Goal: Task Accomplishment & Management: Manage account settings

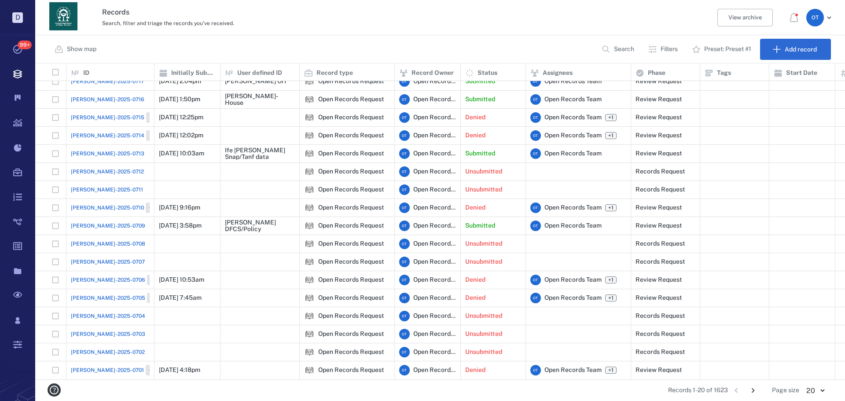
scroll to position [72, 0]
click at [752, 385] on button "Go to next page" at bounding box center [753, 390] width 14 height 14
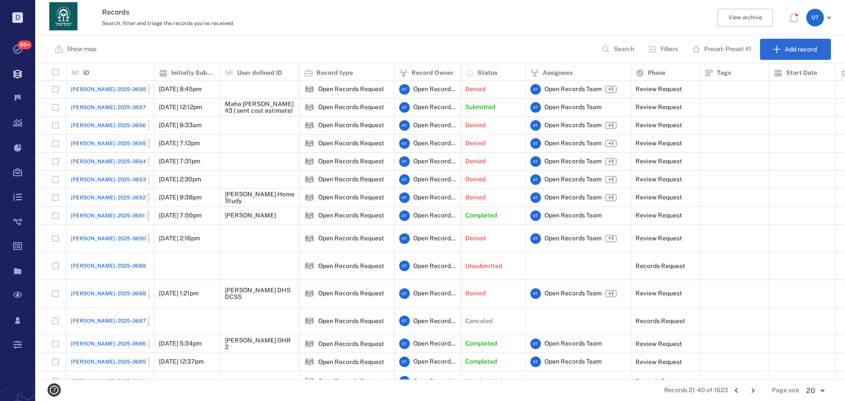
scroll to position [0, 0]
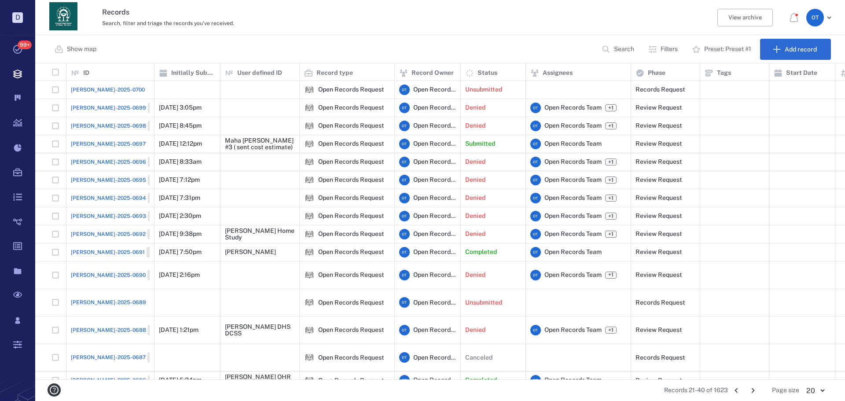
click at [93, 143] on span "ORR-2025-0697" at bounding box center [108, 144] width 75 height 8
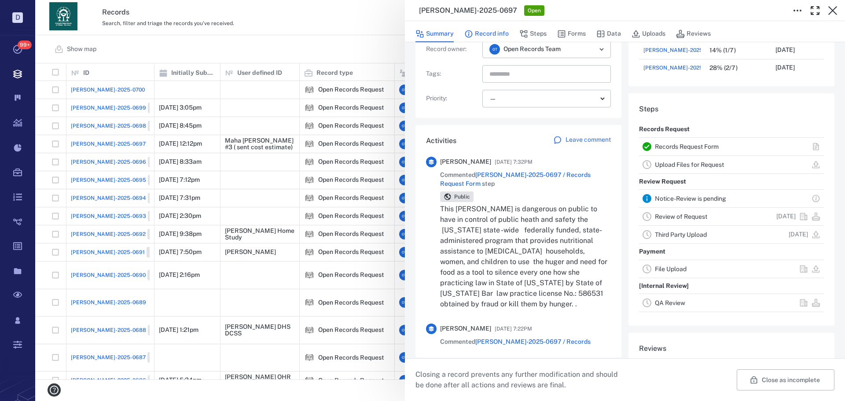
click at [503, 41] on button "Record info" at bounding box center [486, 34] width 44 height 17
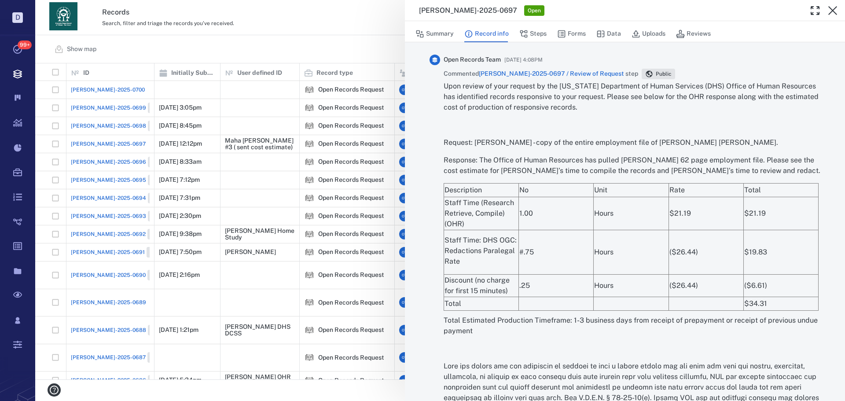
scroll to position [1632, 0]
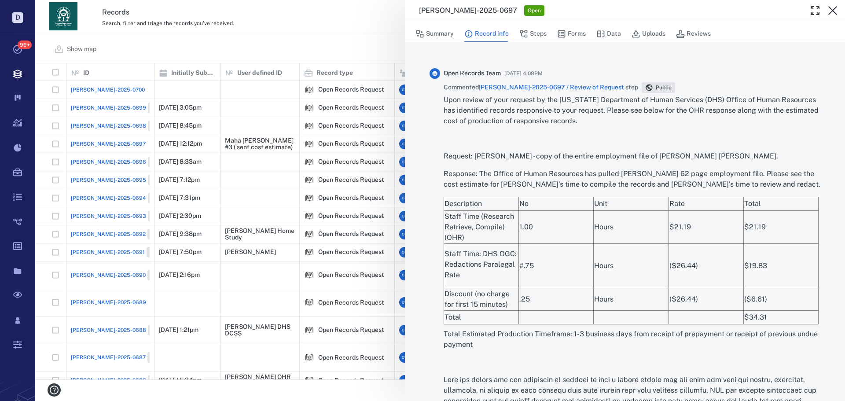
drag, startPoint x: 780, startPoint y: 136, endPoint x: 443, endPoint y: 99, distance: 339.5
click at [443, 99] on div "Open Records Team 09/08/2025 at 4:08PM Commented ORR-2025-0697 / Review of Requ…" at bounding box center [624, 286] width 391 height 436
copy div "Upon review of your request by the Georgia Department of Human Services (DHS) O…"
click at [341, 31] on div "ORR-2025-0697 Open Summary Record info Steps Forms Data Uploads Reviews Record …" at bounding box center [439, 200] width 809 height 401
click at [257, 65] on div "ORR-2025-0697 Open Summary Record info Steps Forms Data Uploads Reviews Record …" at bounding box center [439, 200] width 809 height 401
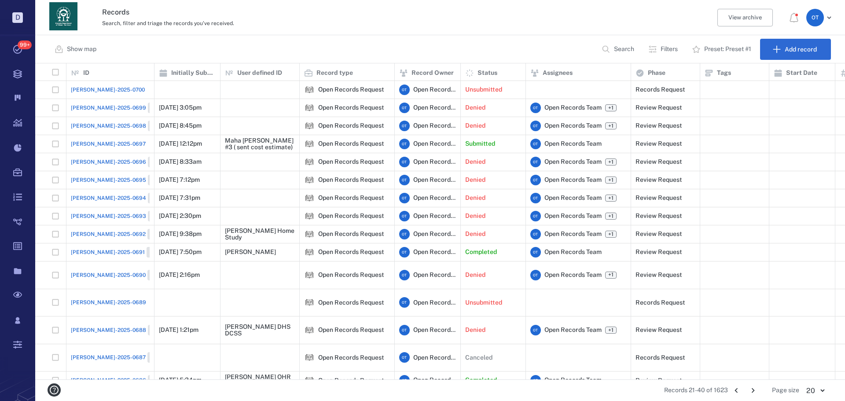
click at [626, 48] on p "Search" at bounding box center [624, 49] width 20 height 9
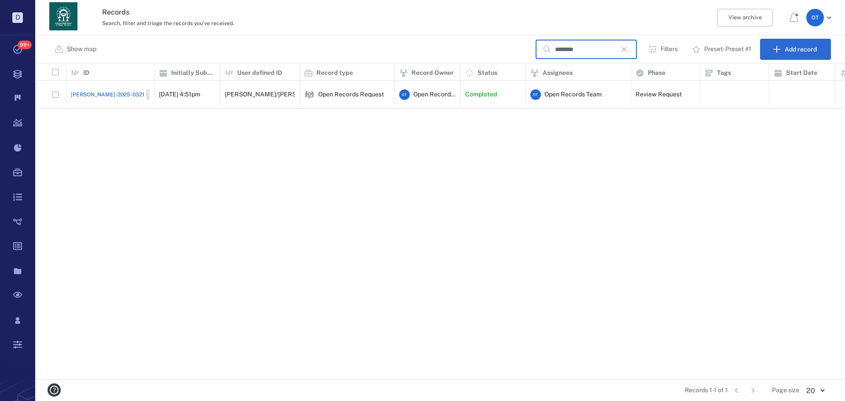
type input "********"
click at [82, 89] on div "ORR-2025-0321 Closed" at bounding box center [120, 94] width 99 height 11
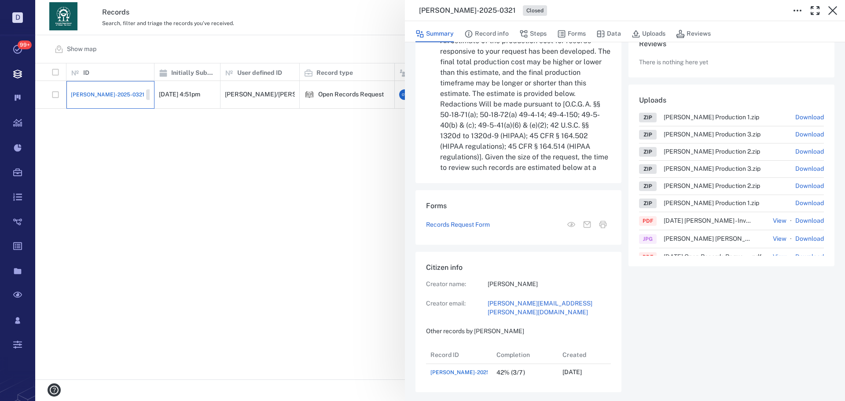
scroll to position [2243, 0]
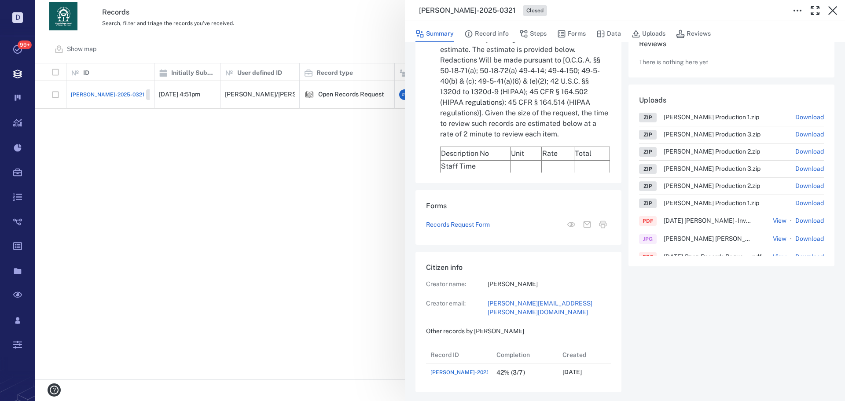
click at [324, 160] on div "ORR-2025-0321 Closed Summary Record info Steps Forms Data Uploads Reviews Recor…" at bounding box center [439, 200] width 809 height 401
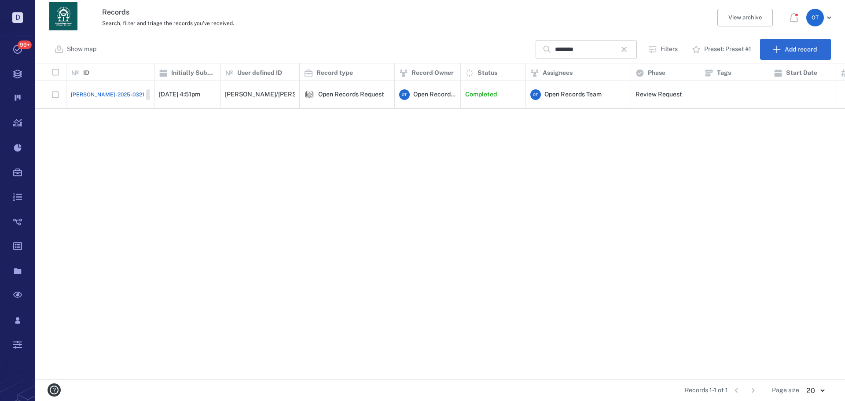
click at [619, 50] on button "button" at bounding box center [623, 49] width 15 height 15
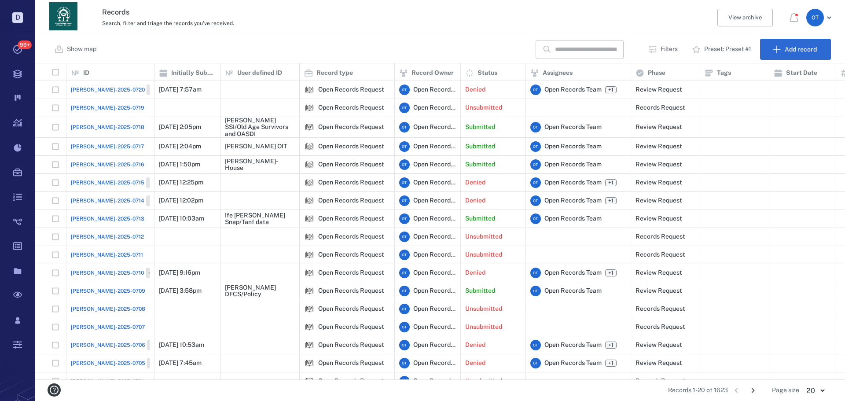
drag, startPoint x: 578, startPoint y: 55, endPoint x: 576, endPoint y: 48, distance: 7.1
click at [579, 55] on input "text" at bounding box center [586, 49] width 62 height 19
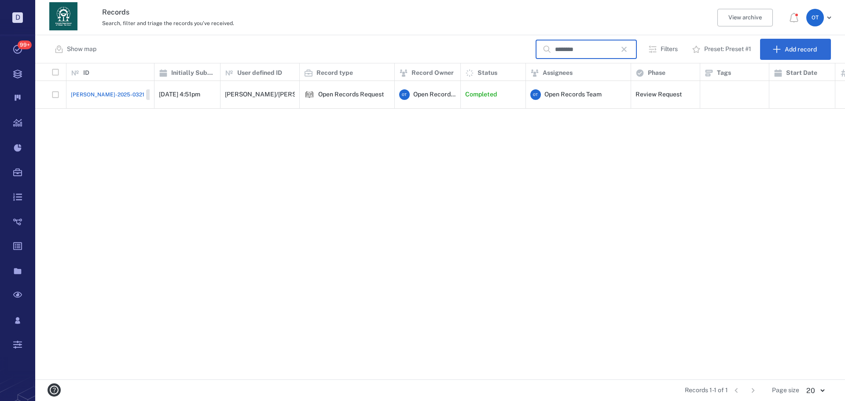
type input "********"
click at [85, 94] on div "ORR-2025-0321 Closed" at bounding box center [120, 94] width 99 height 11
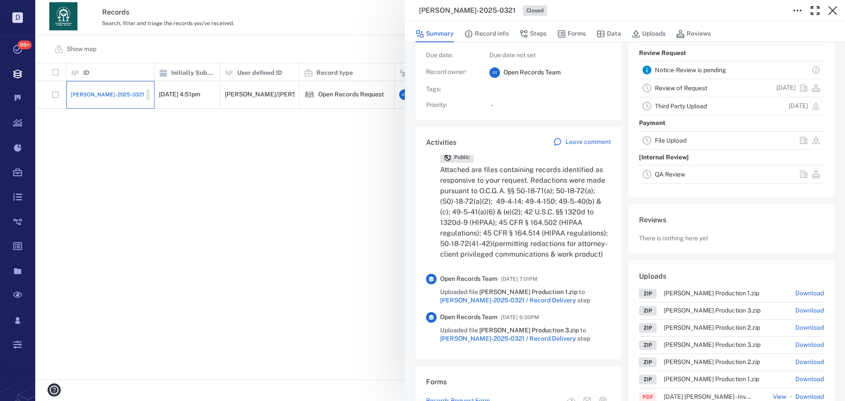
scroll to position [132, 0]
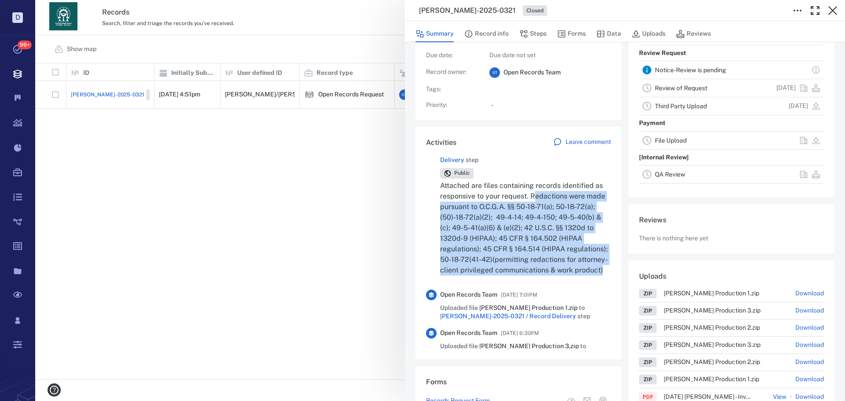
drag, startPoint x: 543, startPoint y: 188, endPoint x: 554, endPoint y: 271, distance: 82.9
click at [554, 271] on p "Attached are files containing records identified as responsive to your request.…" at bounding box center [525, 227] width 171 height 95
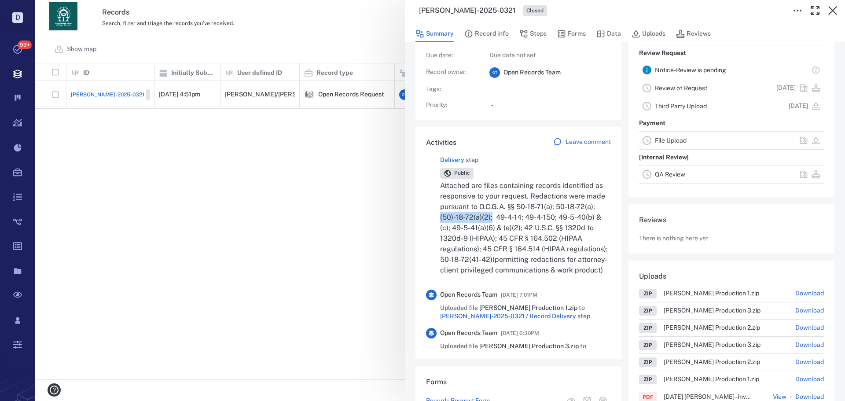
drag, startPoint x: 511, startPoint y: 210, endPoint x: 461, endPoint y: 211, distance: 50.6
click at [461, 211] on p "Attached are files containing records identified as responsive to your request.…" at bounding box center [525, 227] width 171 height 95
click at [285, 157] on div "ORR-2025-0321 Closed Summary Record info Steps Forms Data Uploads Reviews Recor…" at bounding box center [439, 200] width 809 height 401
click at [288, 161] on div "ORR-2025-0321 Closed Summary Record info Steps Forms Data Uploads Reviews Recor…" at bounding box center [439, 200] width 809 height 401
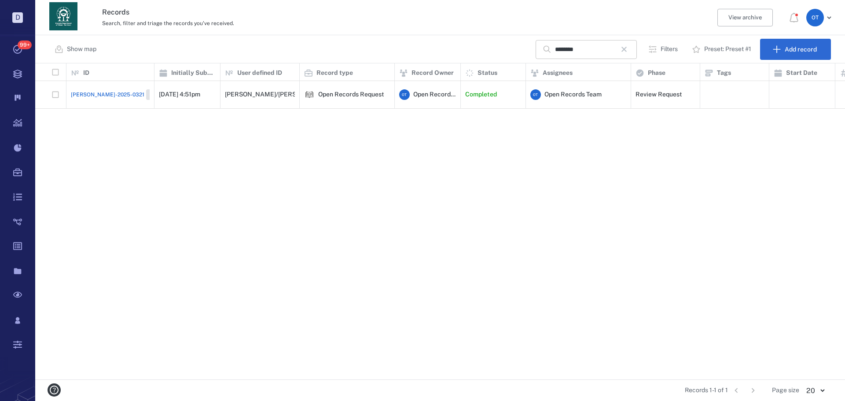
click at [622, 44] on button "button" at bounding box center [623, 49] width 15 height 15
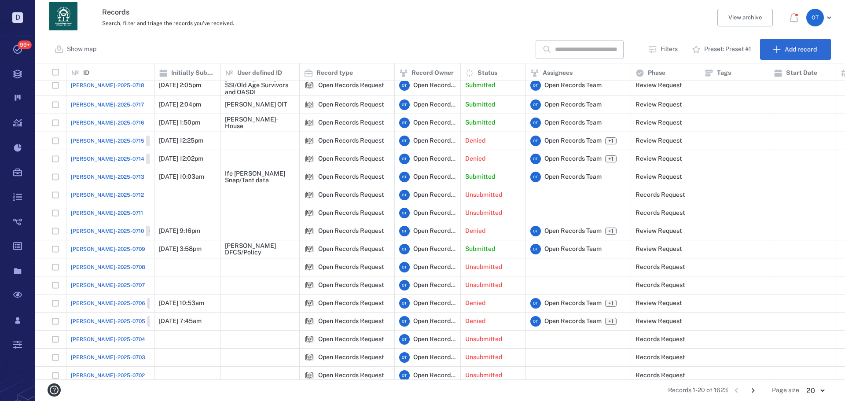
scroll to position [72, 0]
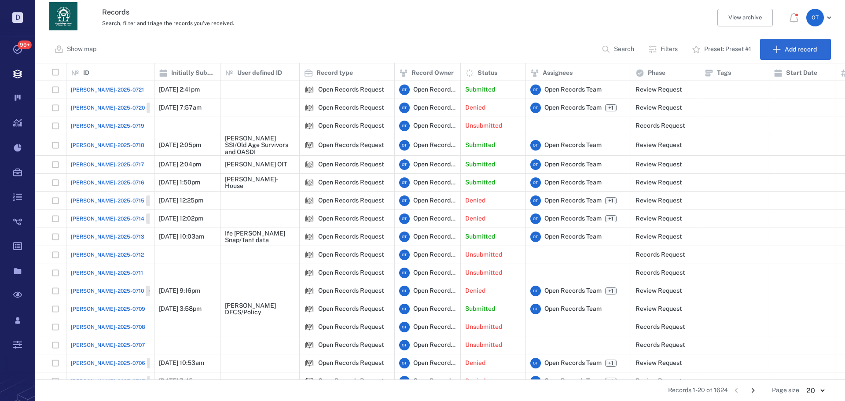
click at [95, 92] on span "[PERSON_NAME]-2025-0721" at bounding box center [107, 90] width 73 height 8
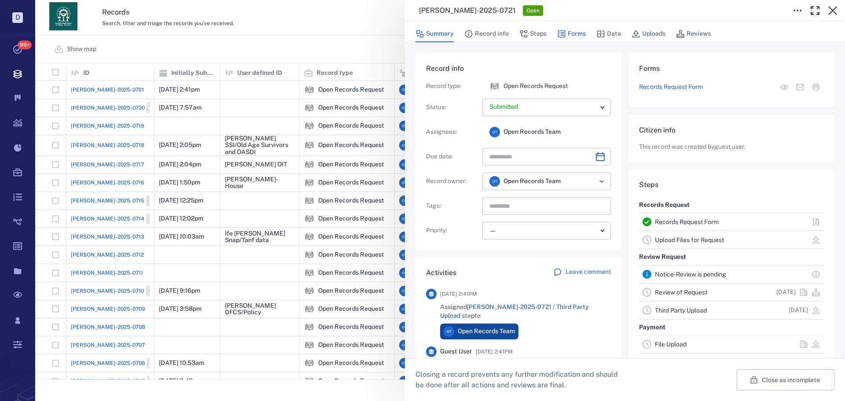
click at [574, 37] on button "Forms" at bounding box center [571, 34] width 29 height 17
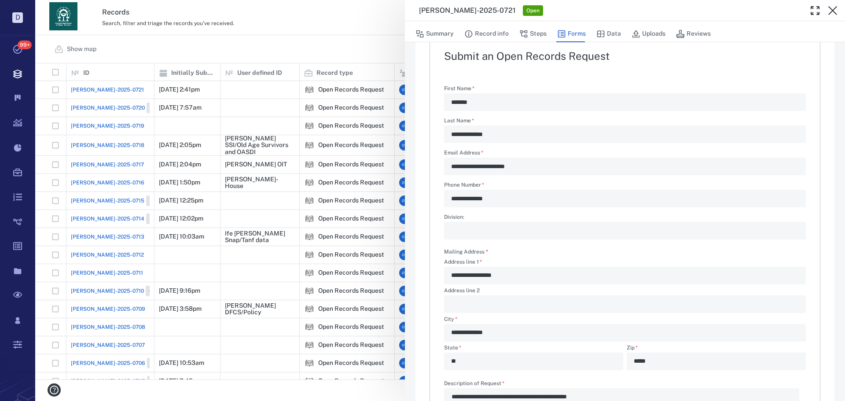
scroll to position [212, 0]
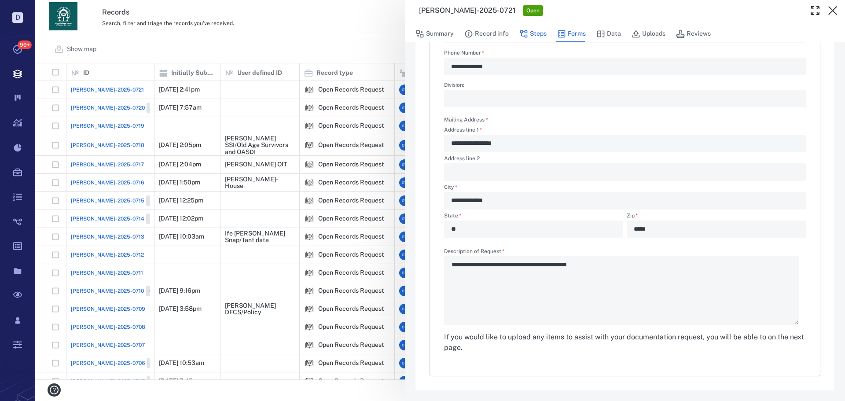
click at [520, 33] on icon "button" at bounding box center [523, 33] width 9 height 9
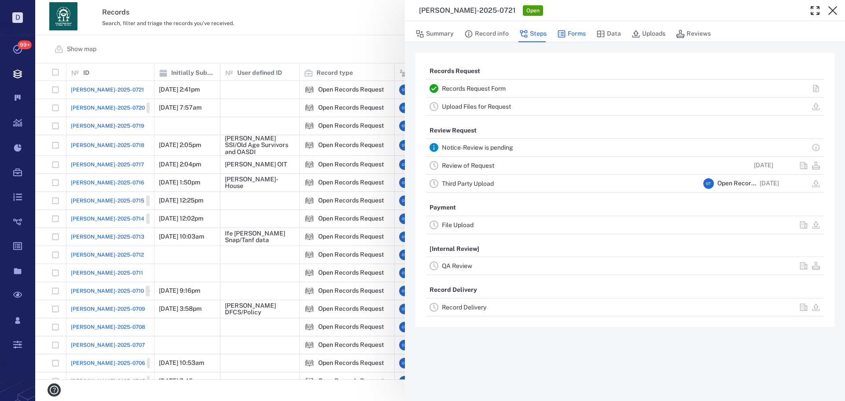
click at [561, 30] on icon "button" at bounding box center [561, 33] width 9 height 9
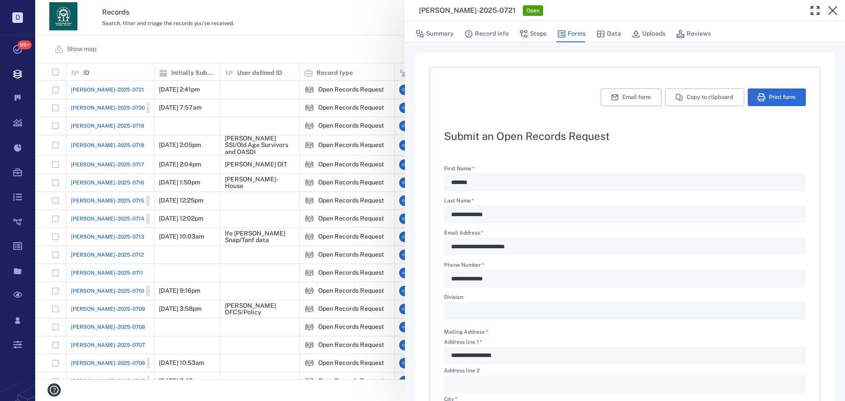
type textarea "*"
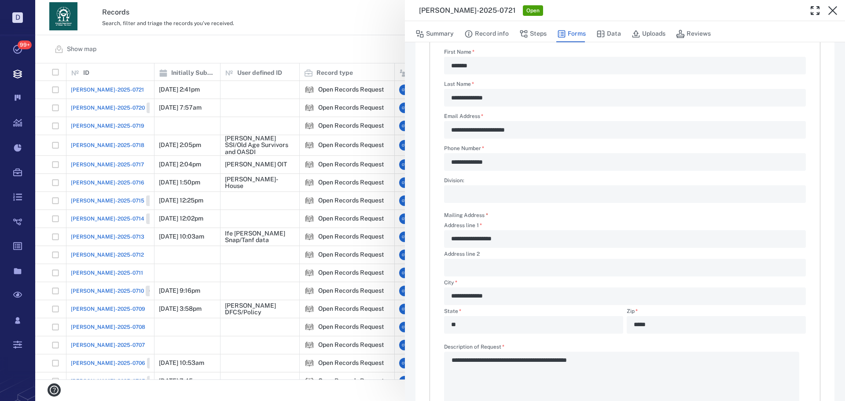
scroll to position [212, 0]
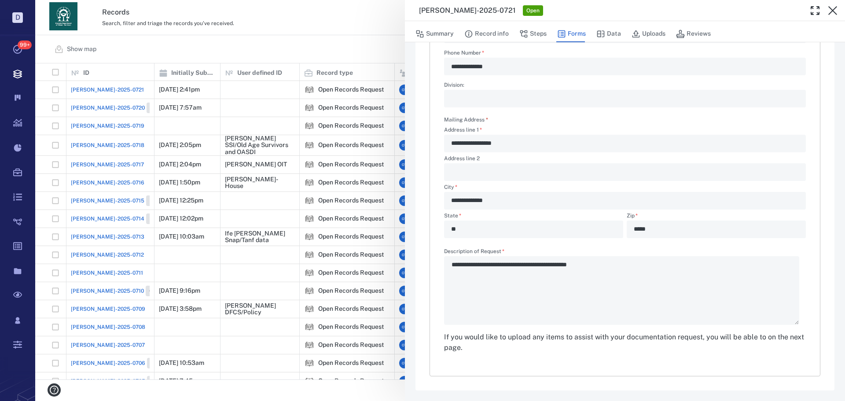
drag, startPoint x: 608, startPoint y: 267, endPoint x: 587, endPoint y: 265, distance: 21.2
click at [573, 266] on div "**********" at bounding box center [625, 287] width 362 height 76
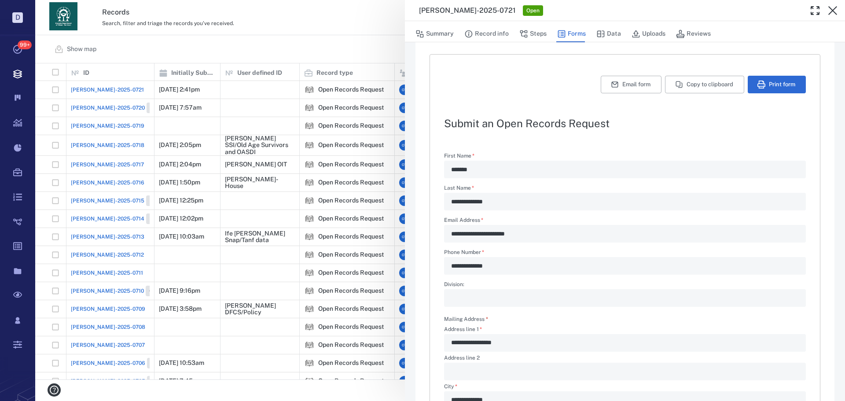
scroll to position [0, 0]
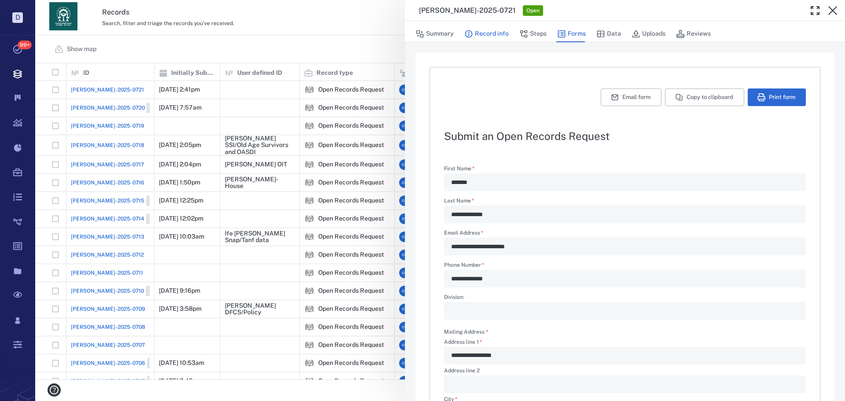
click at [497, 40] on button "Record info" at bounding box center [486, 34] width 44 height 17
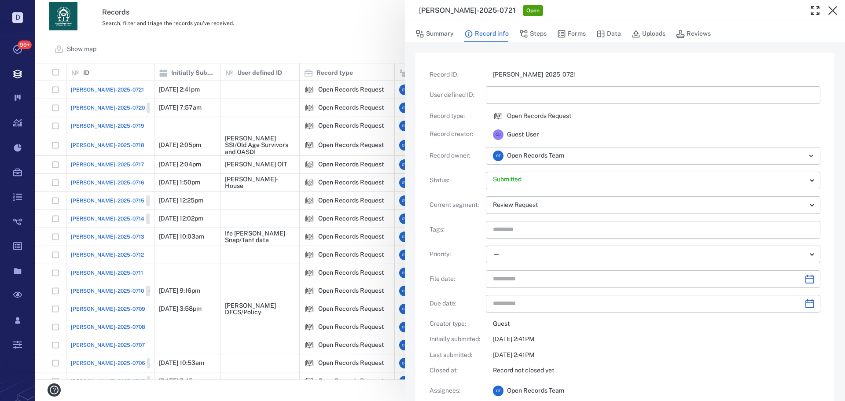
scroll to position [44, 0]
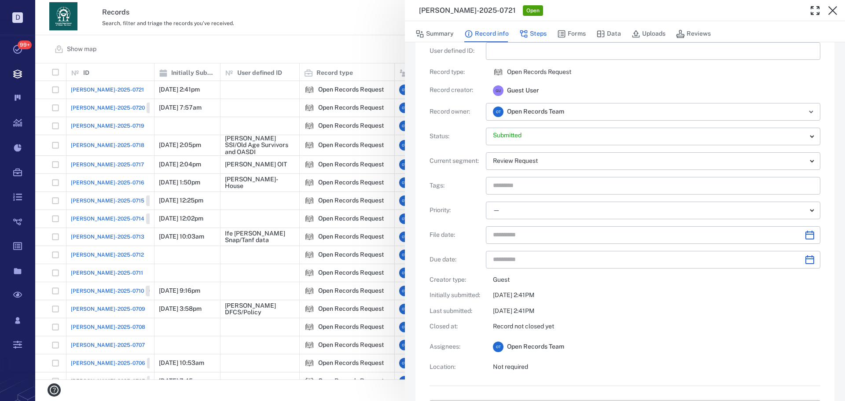
click at [522, 32] on icon "button" at bounding box center [523, 33] width 7 height 7
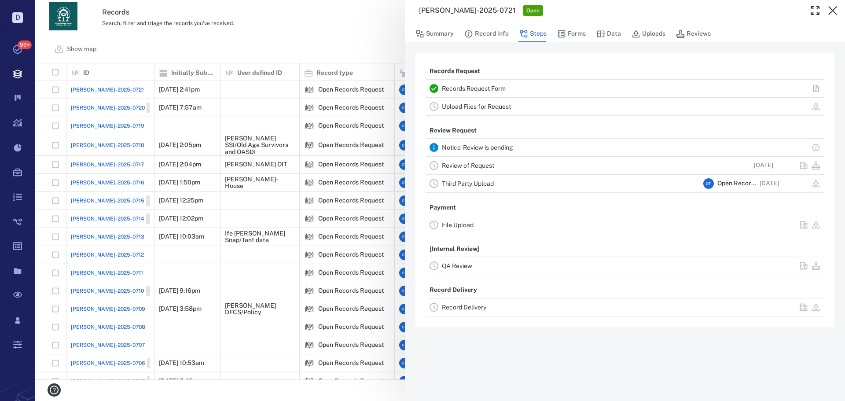
click at [479, 166] on link "Review of Request" at bounding box center [468, 165] width 52 height 7
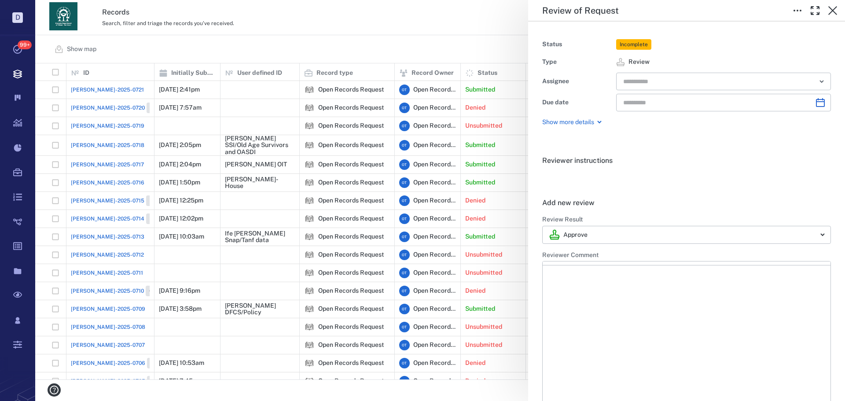
type input "**********"
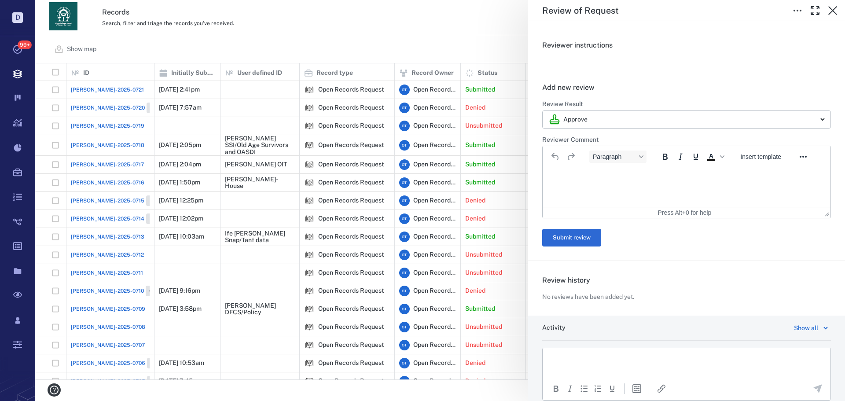
scroll to position [167, 0]
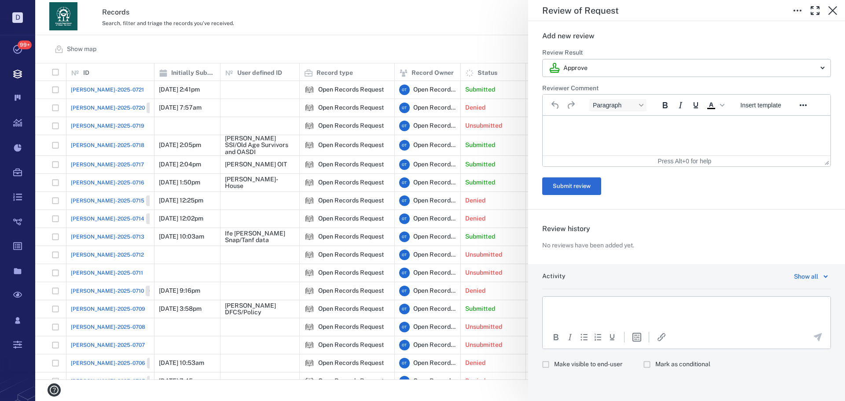
click at [600, 361] on span "Make visible to end-user" at bounding box center [588, 364] width 68 height 9
click at [834, 5] on icon "button" at bounding box center [832, 10] width 11 height 11
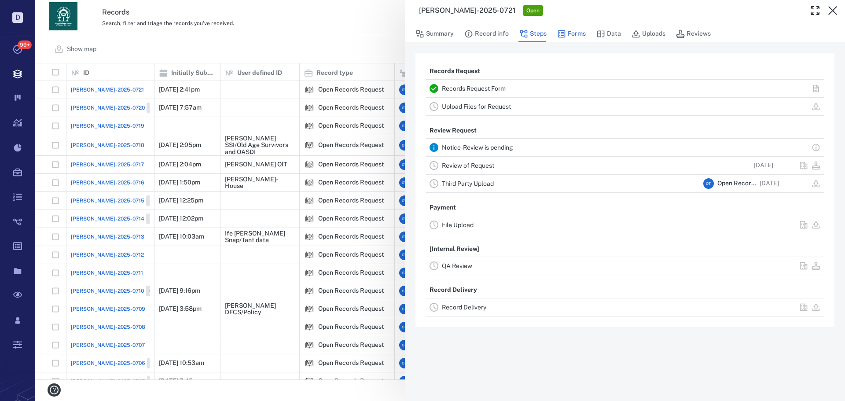
click at [559, 36] on icon "button" at bounding box center [561, 33] width 7 height 7
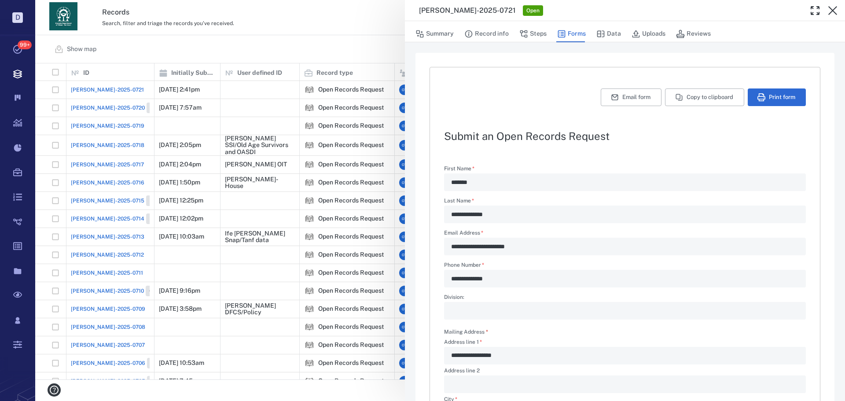
scroll to position [212, 0]
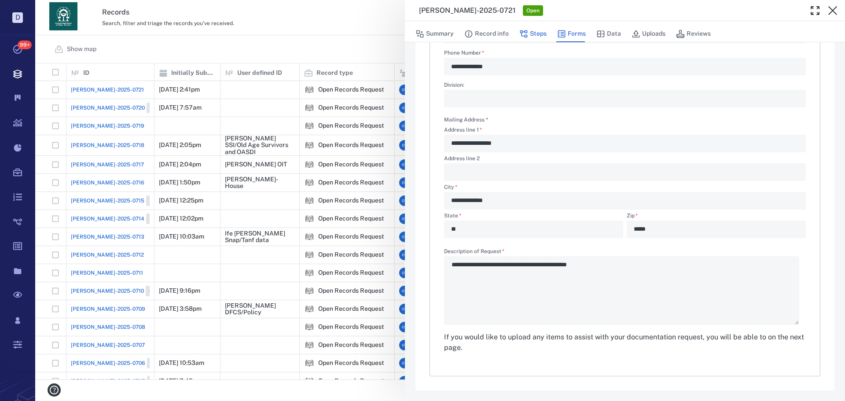
click at [542, 32] on button "Steps" at bounding box center [532, 34] width 27 height 17
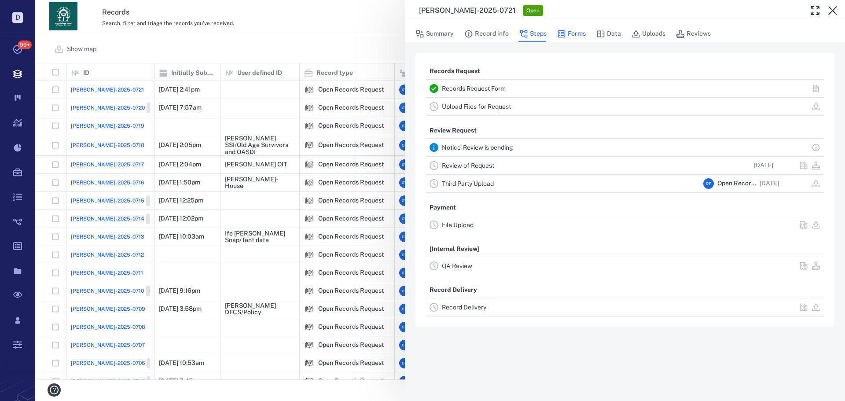
click at [567, 35] on button "Forms" at bounding box center [571, 34] width 29 height 17
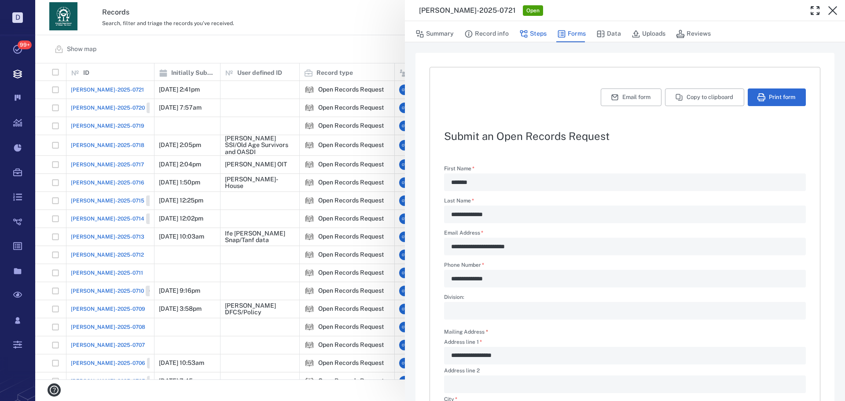
type textarea "*"
click at [530, 33] on button "Steps" at bounding box center [532, 34] width 27 height 17
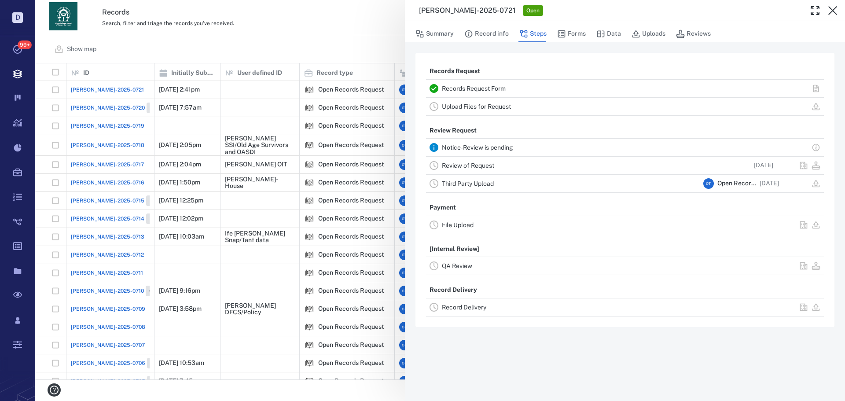
click at [468, 158] on div "Review of Request 09/16/2025" at bounding box center [625, 166] width 398 height 18
click at [468, 163] on link "Review of Request" at bounding box center [468, 165] width 52 height 7
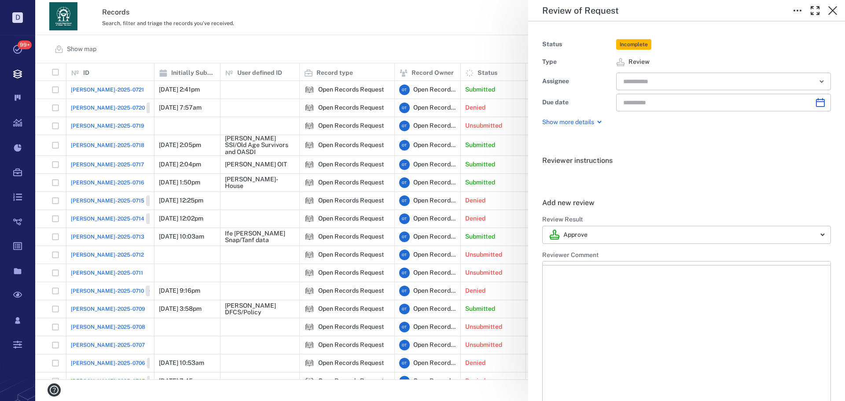
type input "**********"
click at [667, 77] on input "text" at bounding box center [713, 81] width 182 height 12
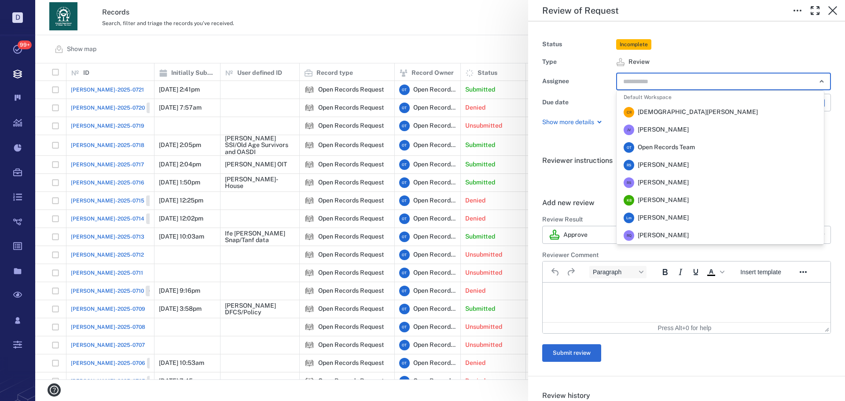
click at [659, 161] on span "Rochelle Stembridge" at bounding box center [662, 165] width 51 height 9
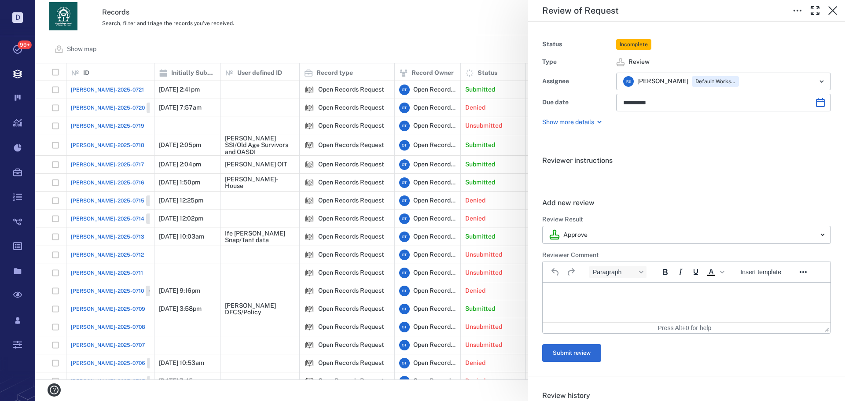
click at [414, 37] on div "**********" at bounding box center [439, 200] width 809 height 401
click at [414, 37] on div "Show map Search Filters Preset: Preset #1 Add record" at bounding box center [439, 49] width 809 height 28
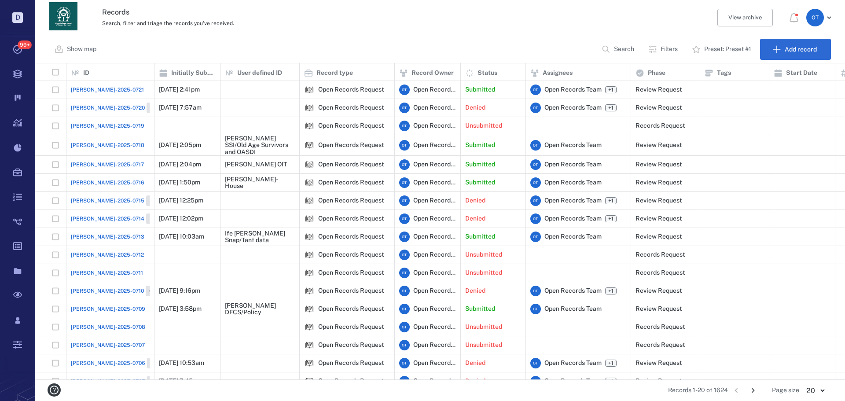
click at [414, 38] on div "Show map Search Filters Preset: Preset #1 Add record" at bounding box center [439, 49] width 809 height 28
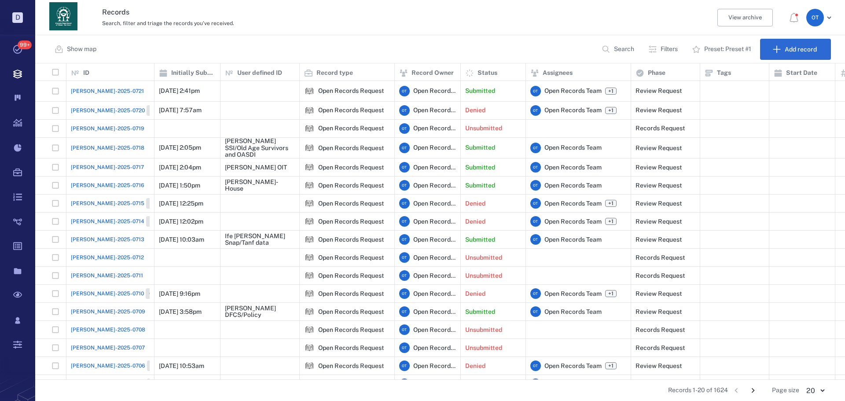
click at [106, 90] on span "[PERSON_NAME]-2025-0721" at bounding box center [107, 91] width 73 height 8
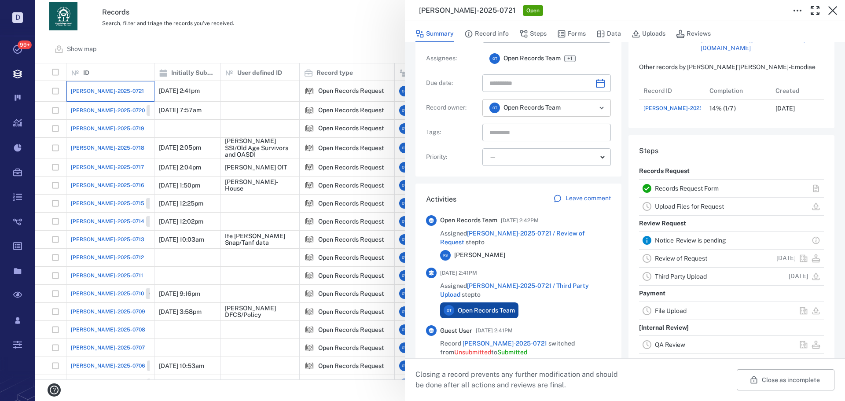
scroll to position [88, 0]
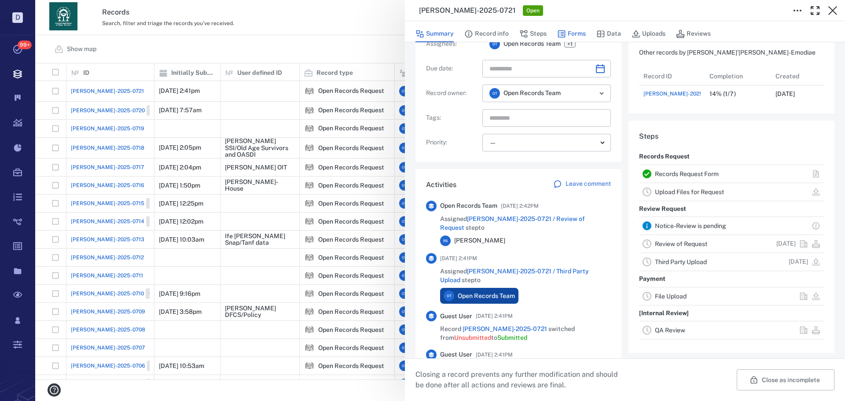
click at [545, 34] on button "Steps" at bounding box center [532, 34] width 27 height 17
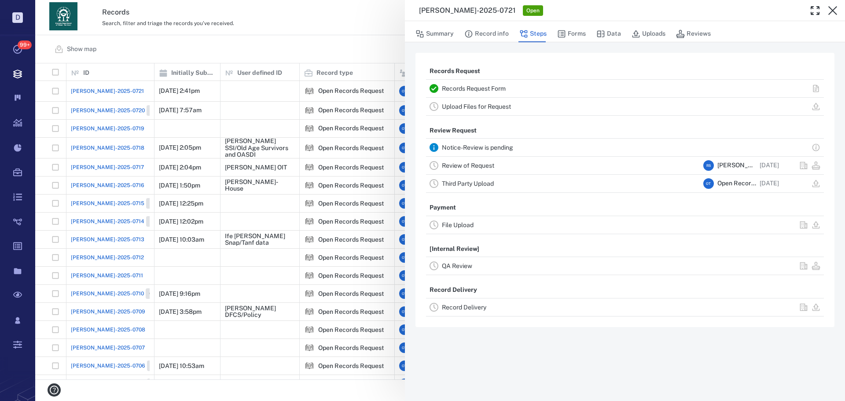
click at [482, 165] on link "Review of Request" at bounding box center [468, 165] width 52 height 7
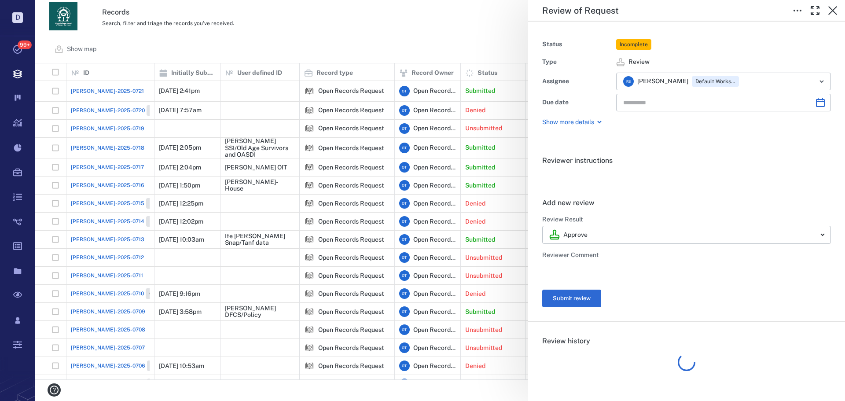
type input "**********"
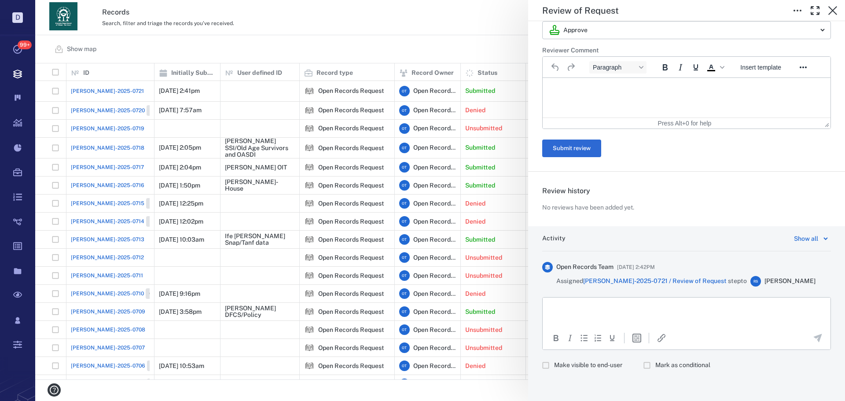
scroll to position [205, 0]
click at [662, 278] on span "ORR-2025-0721 / Review of Request" at bounding box center [654, 279] width 143 height 7
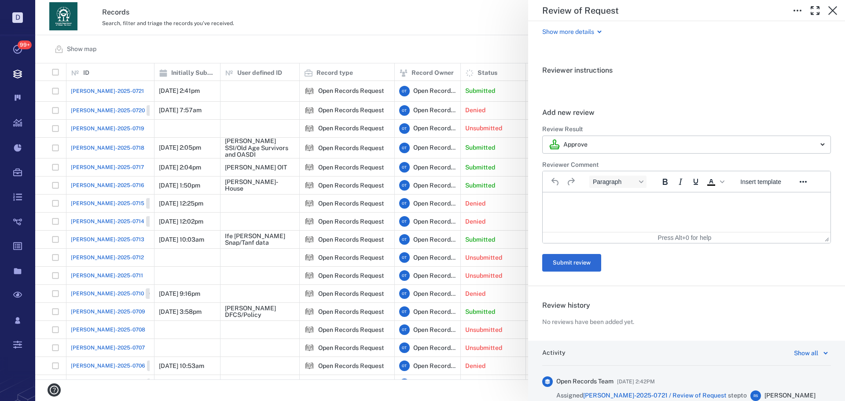
scroll to position [0, 0]
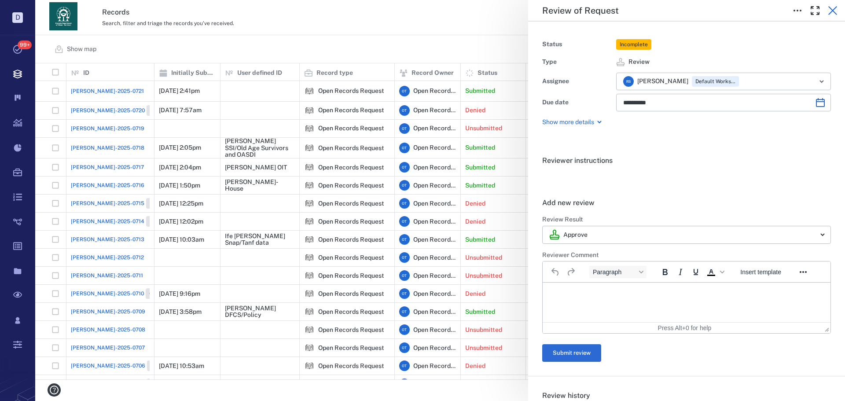
click at [829, 14] on icon "button" at bounding box center [832, 10] width 9 height 9
